Goal: Information Seeking & Learning: Learn about a topic

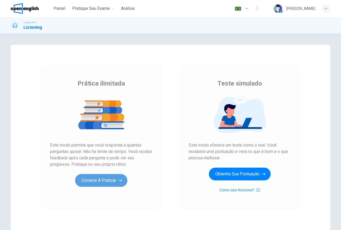
click at [113, 181] on button "Comece a praticar" at bounding box center [101, 180] width 52 height 13
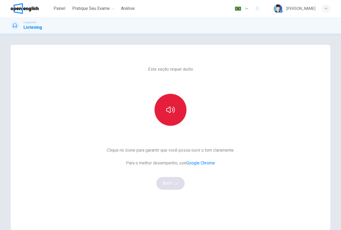
click at [159, 113] on button "button" at bounding box center [171, 110] width 32 height 32
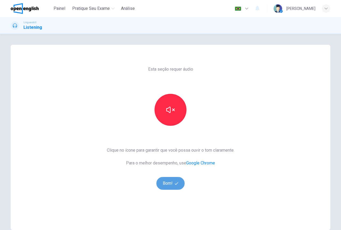
click at [175, 185] on button "Bom!" at bounding box center [170, 183] width 29 height 13
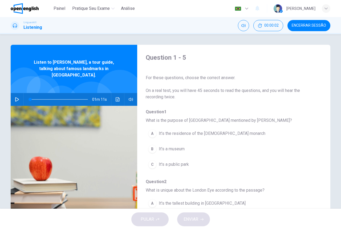
click at [15, 97] on icon "button" at bounding box center [17, 99] width 4 height 4
click at [18, 94] on button "button" at bounding box center [17, 99] width 9 height 13
drag, startPoint x: 47, startPoint y: 95, endPoint x: 19, endPoint y: 98, distance: 28.1
click at [19, 98] on div "01m 11s" at bounding box center [74, 99] width 127 height 13
click at [15, 97] on icon "button" at bounding box center [17, 99] width 4 height 4
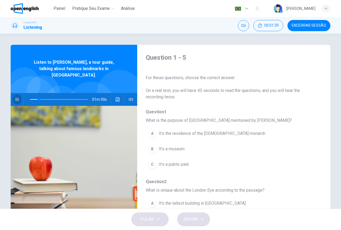
click at [17, 93] on button "button" at bounding box center [17, 99] width 9 height 13
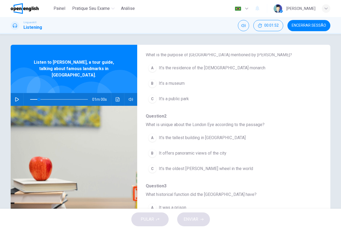
scroll to position [53, 0]
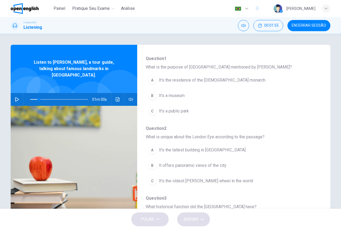
drag, startPoint x: 271, startPoint y: 67, endPoint x: 195, endPoint y: 62, distance: 75.9
click at [208, 66] on span "What is the purpose of [GEOGRAPHIC_DATA] mentioned by [PERSON_NAME]?" at bounding box center [230, 67] width 168 height 6
drag, startPoint x: 154, startPoint y: 69, endPoint x: 195, endPoint y: 67, distance: 40.8
click at [195, 67] on span "What is the purpose of [GEOGRAPHIC_DATA] mentioned by [PERSON_NAME]?" at bounding box center [230, 67] width 168 height 6
drag, startPoint x: 189, startPoint y: 68, endPoint x: 218, endPoint y: 71, distance: 28.9
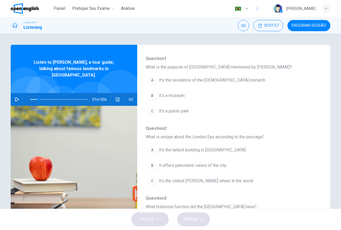
click at [217, 71] on div "Question 1 What is the purpose of [GEOGRAPHIC_DATA] mentioned by [PERSON_NAME]?…" at bounding box center [230, 226] width 168 height 343
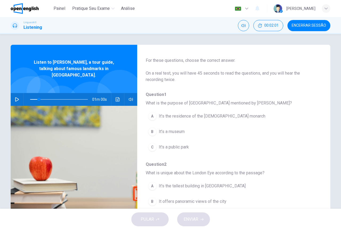
scroll to position [17, 0]
type input "**"
